Goal: Information Seeking & Learning: Stay updated

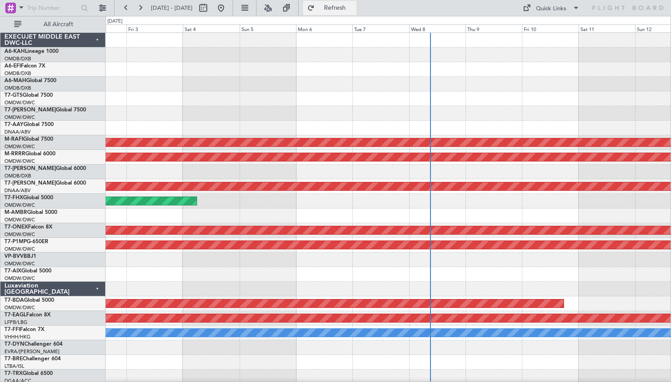
click at [347, 5] on span "Refresh" at bounding box center [334, 8] width 37 height 6
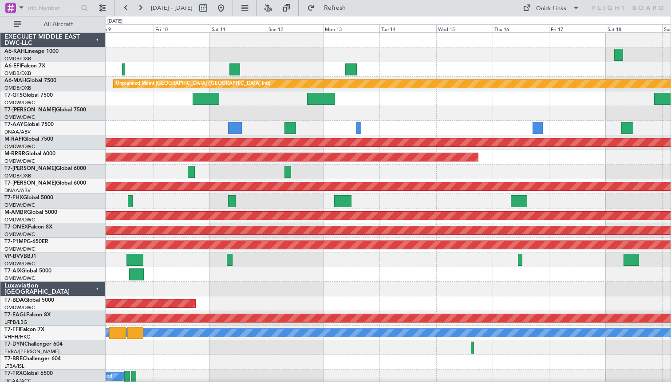
click at [243, 66] on div at bounding box center [388, 69] width 565 height 15
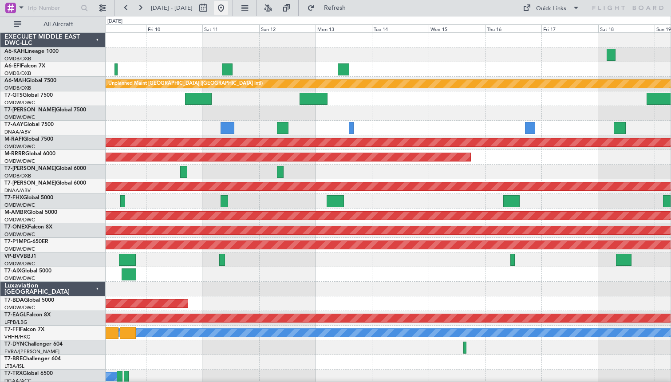
click at [228, 7] on button at bounding box center [221, 8] width 14 height 14
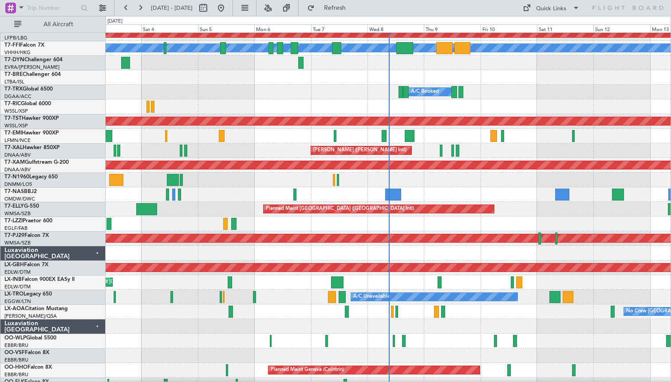
scroll to position [285, 0]
